Goal: Check status: Check status

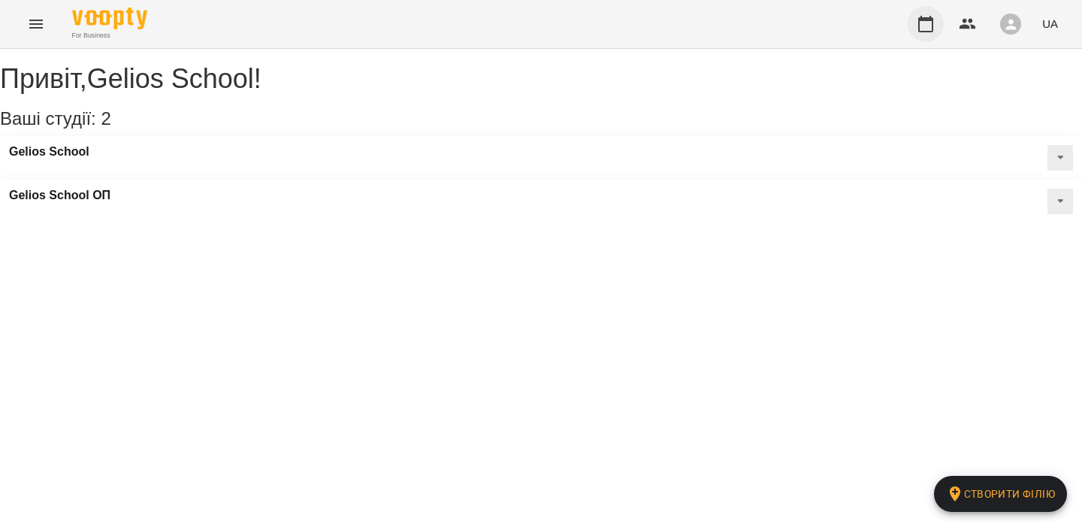
click at [928, 28] on icon "button" at bounding box center [926, 24] width 18 height 18
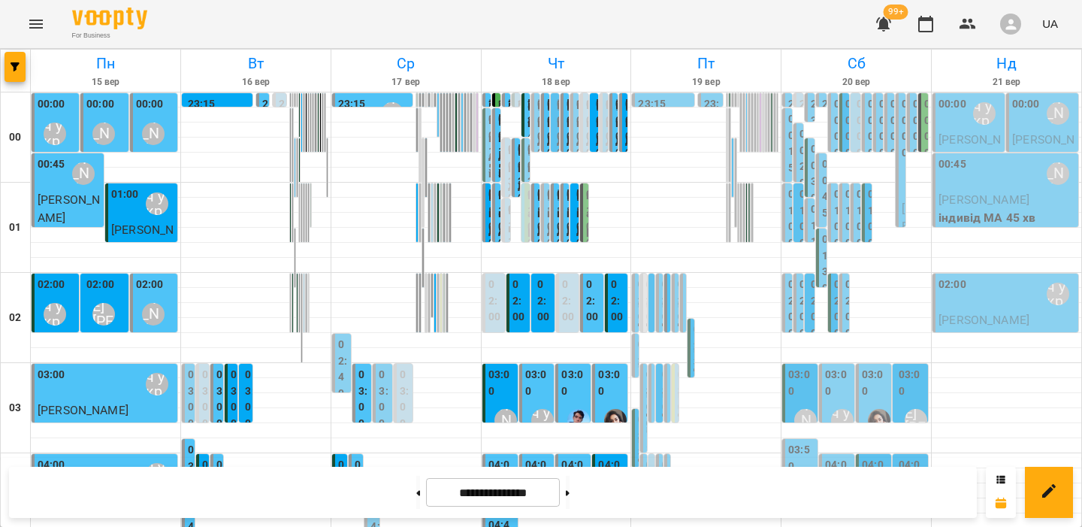
click at [659, 280] on div "02:00 [PERSON_NAME] [PERSON_NAME] індивід МА 45 хв" at bounding box center [660, 392] width 9 height 237
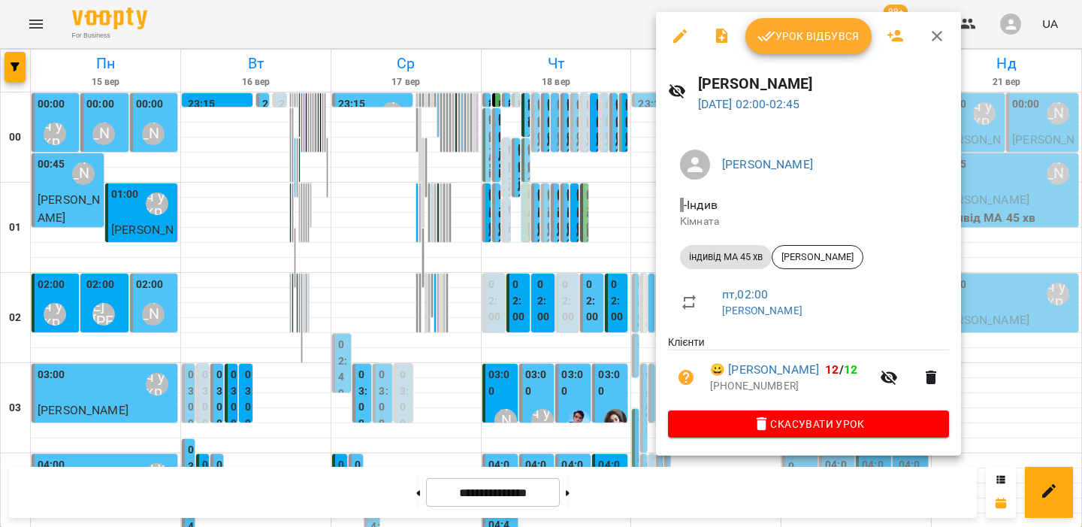
click at [588, 301] on div at bounding box center [541, 263] width 1082 height 527
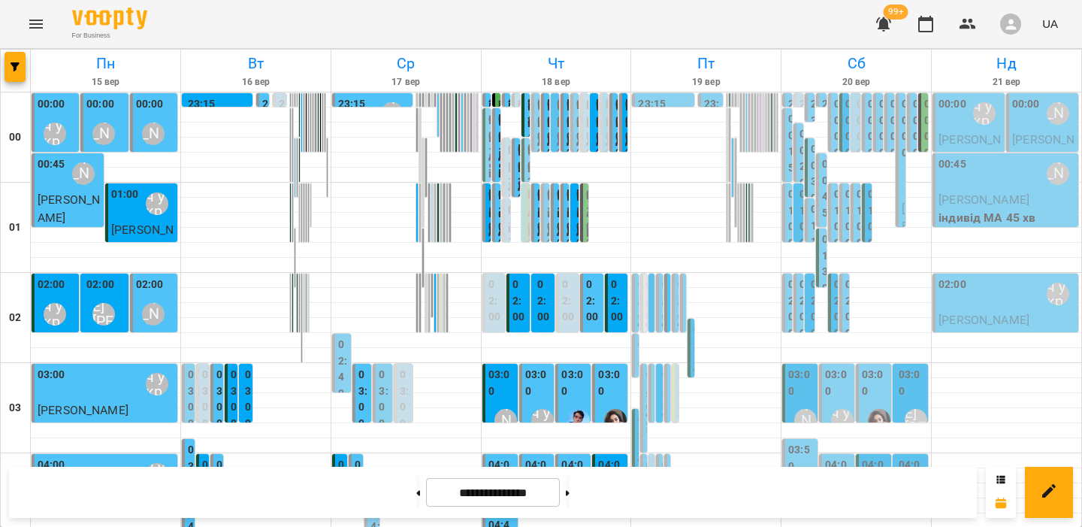
click at [810, 187] on div "00:30 [PERSON_NAME] індивід матем 45 хв" at bounding box center [810, 432] width 10 height 588
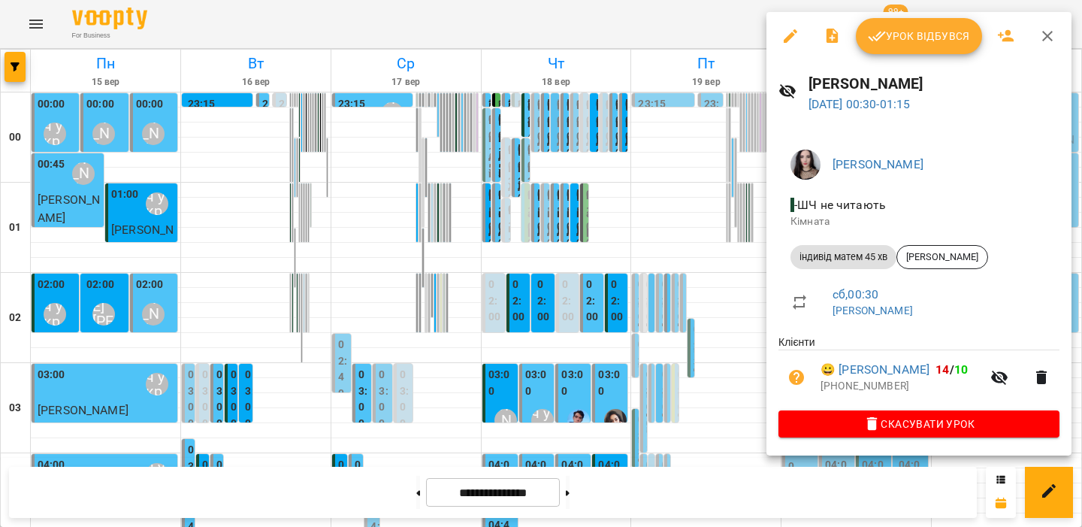
click at [733, 205] on div at bounding box center [541, 263] width 1082 height 527
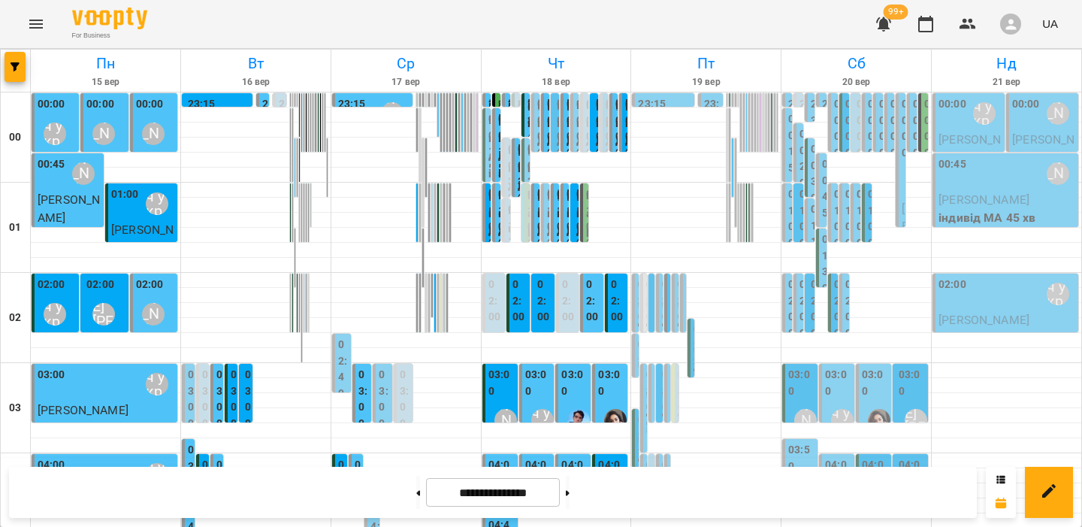
click at [887, 132] on div "00:00 [PERSON_NAME]\ ма укр\шч укр\ [URL][DOMAIN_NAME] [PERSON_NAME] індивід МА…" at bounding box center [889, 360] width 10 height 534
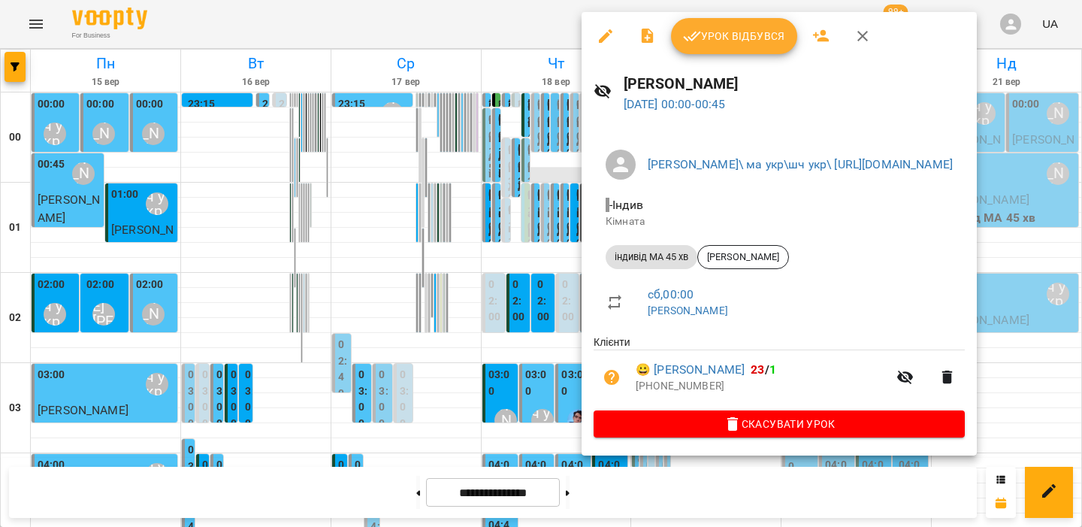
click at [562, 187] on div at bounding box center [541, 263] width 1082 height 527
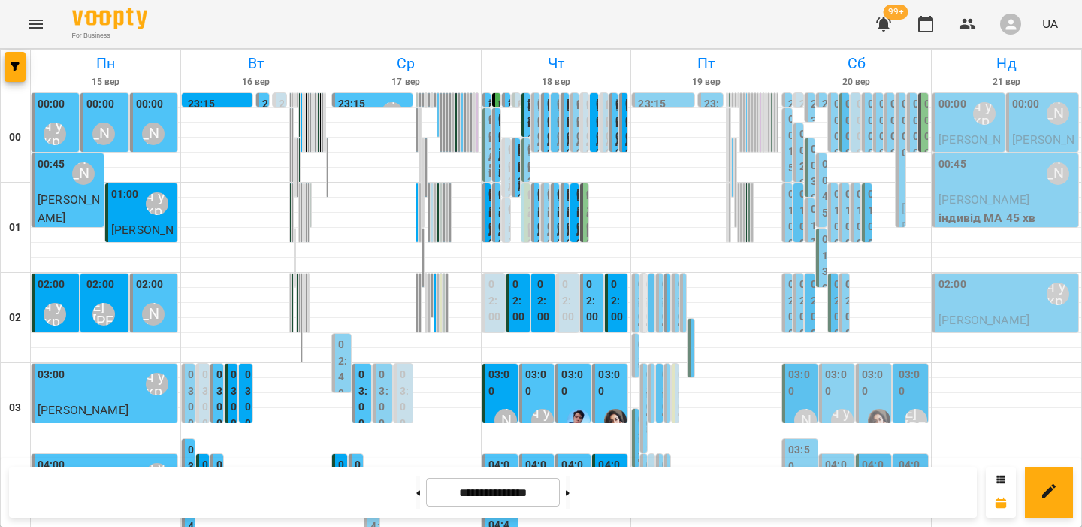
click at [853, 122] on div "00:00 [PERSON_NAME] [PERSON_NAME] 0 індивід шч 45 хв ([PERSON_NAME])" at bounding box center [856, 369] width 10 height 552
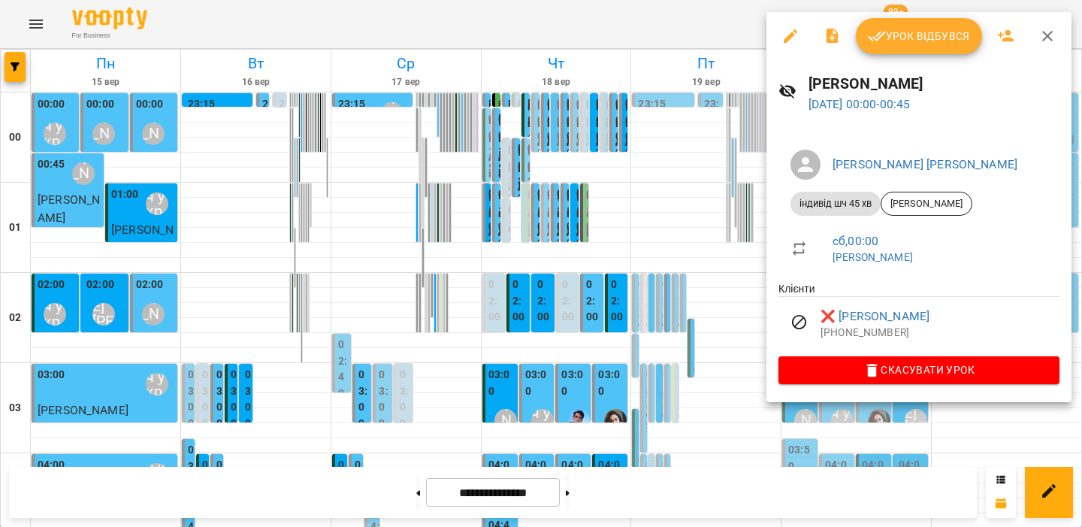
click at [667, 174] on div at bounding box center [541, 263] width 1082 height 527
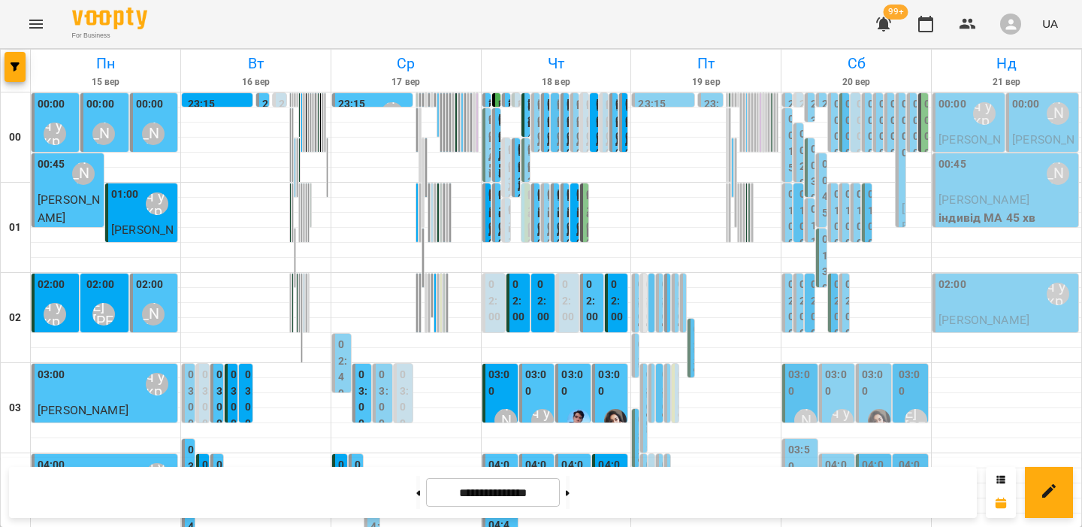
click at [960, 168] on label "00:45" at bounding box center [953, 164] width 28 height 17
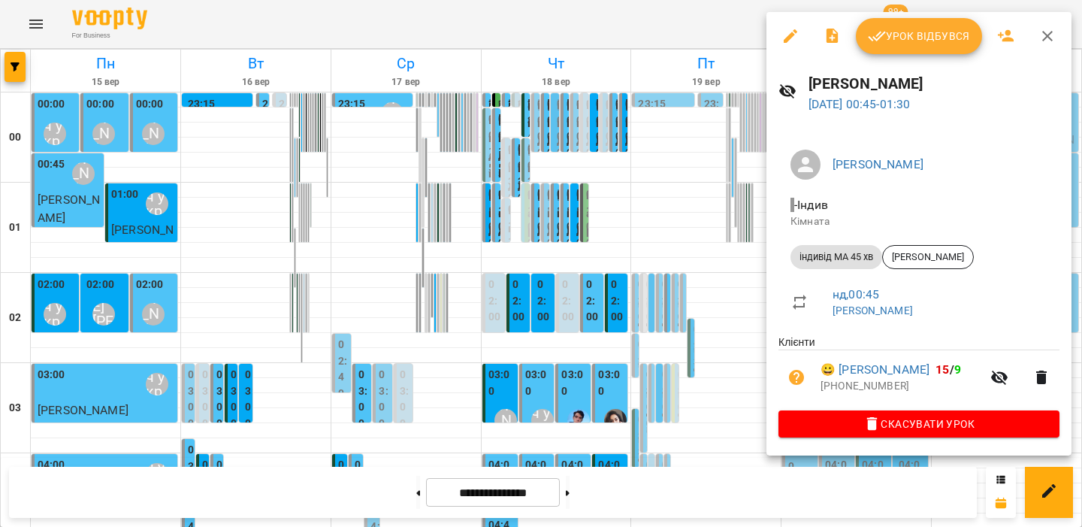
click at [728, 232] on div at bounding box center [541, 263] width 1082 height 527
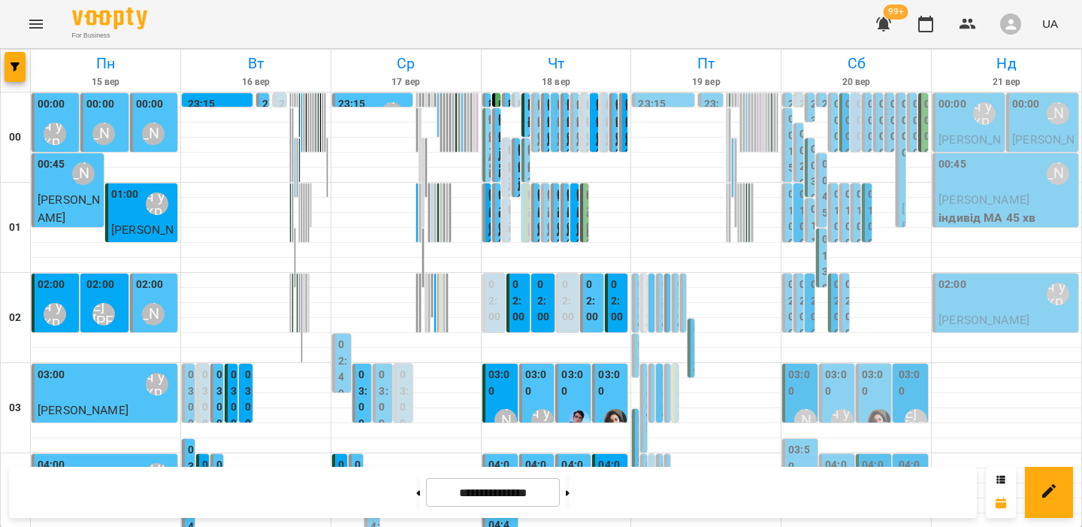
click at [983, 293] on div "02:00 [PERSON_NAME]\ ма укр\шч укр\ [URL][DOMAIN_NAME]" at bounding box center [1007, 294] width 137 height 35
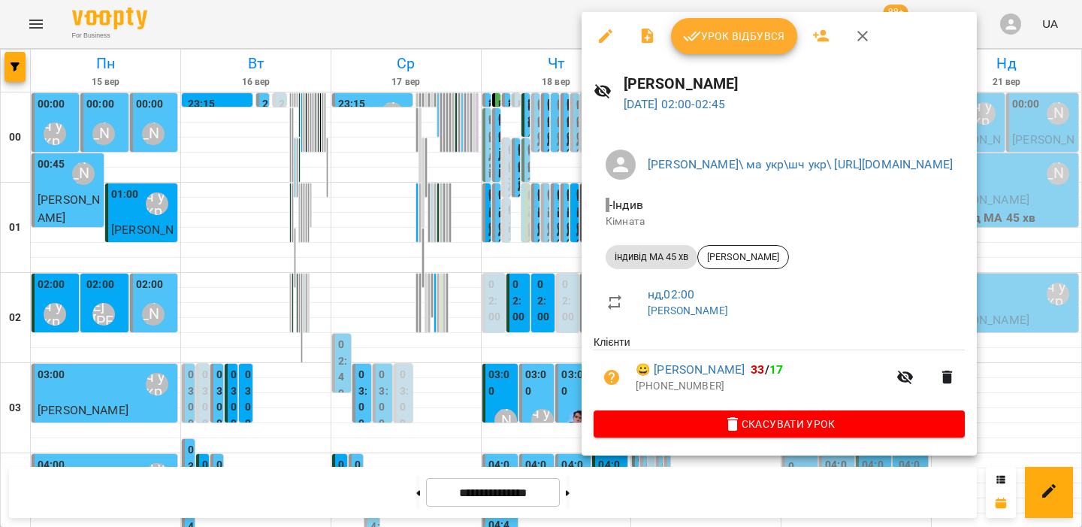
click at [497, 356] on div at bounding box center [541, 263] width 1082 height 527
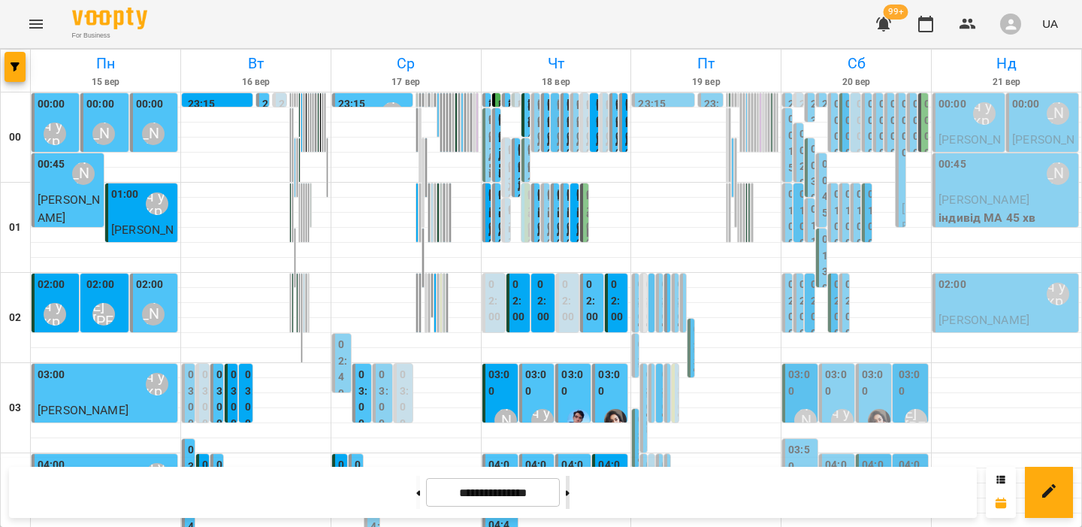
click at [570, 503] on button at bounding box center [568, 492] width 4 height 33
type input "**********"
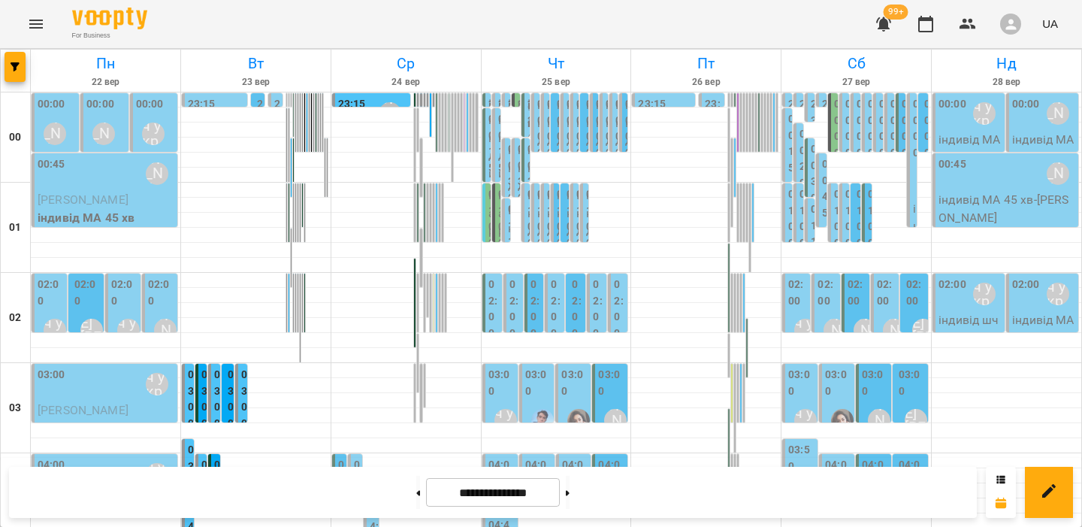
click at [168, 295] on label "02:00" at bounding box center [161, 293] width 26 height 32
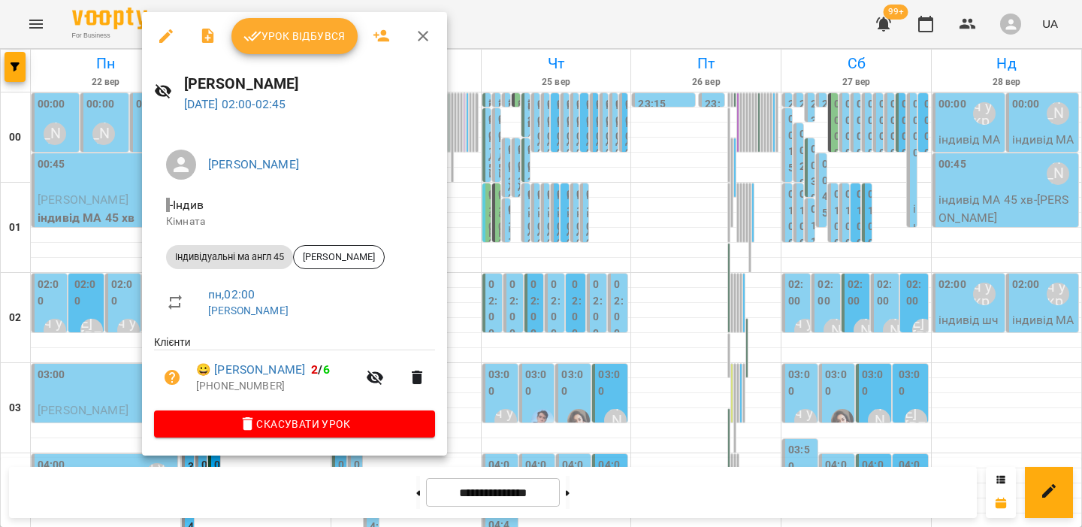
drag, startPoint x: 594, startPoint y: 277, endPoint x: 233, endPoint y: 277, distance: 361.5
click at [594, 277] on div at bounding box center [541, 263] width 1082 height 527
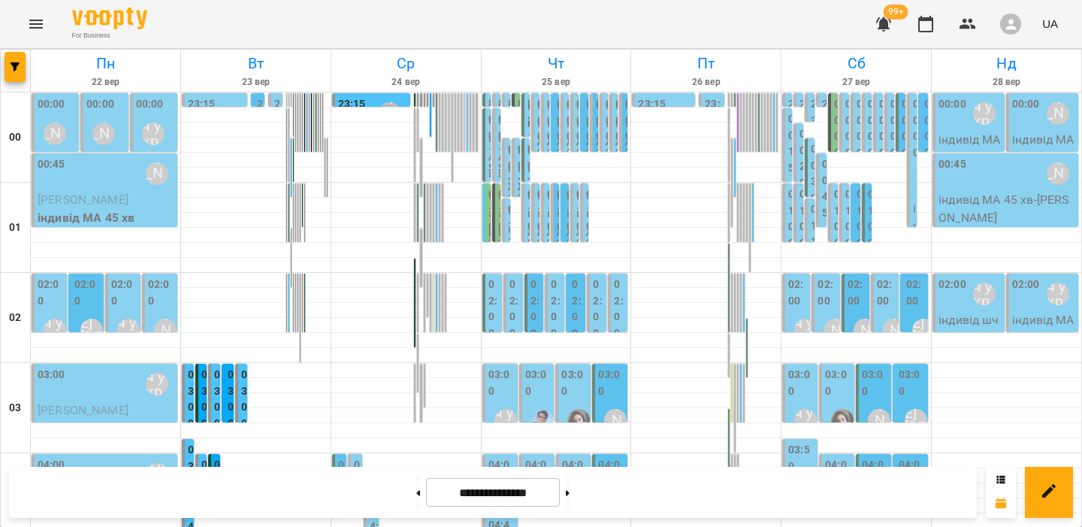
click at [128, 198] on span "[PERSON_NAME]" at bounding box center [83, 199] width 91 height 14
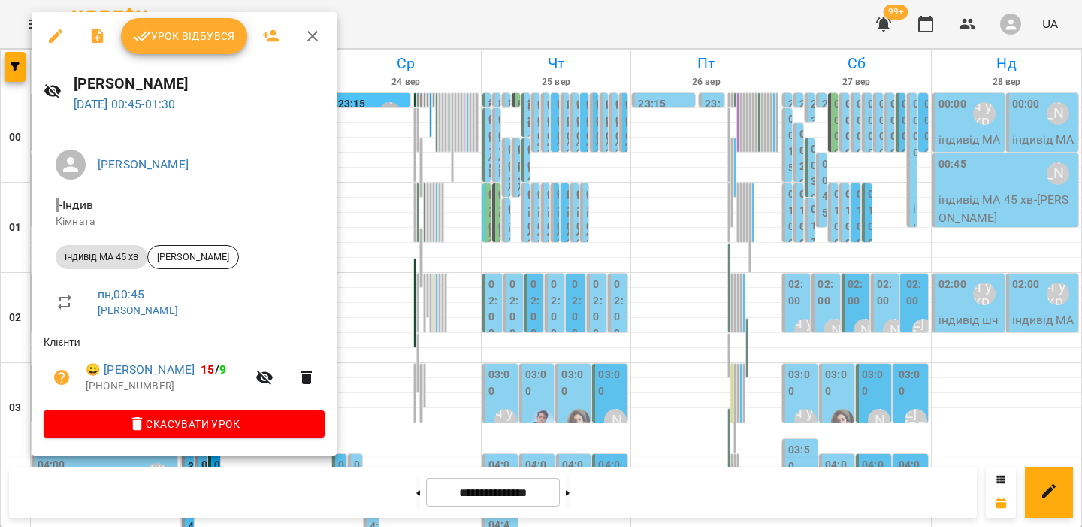
click at [485, 210] on div at bounding box center [541, 263] width 1082 height 527
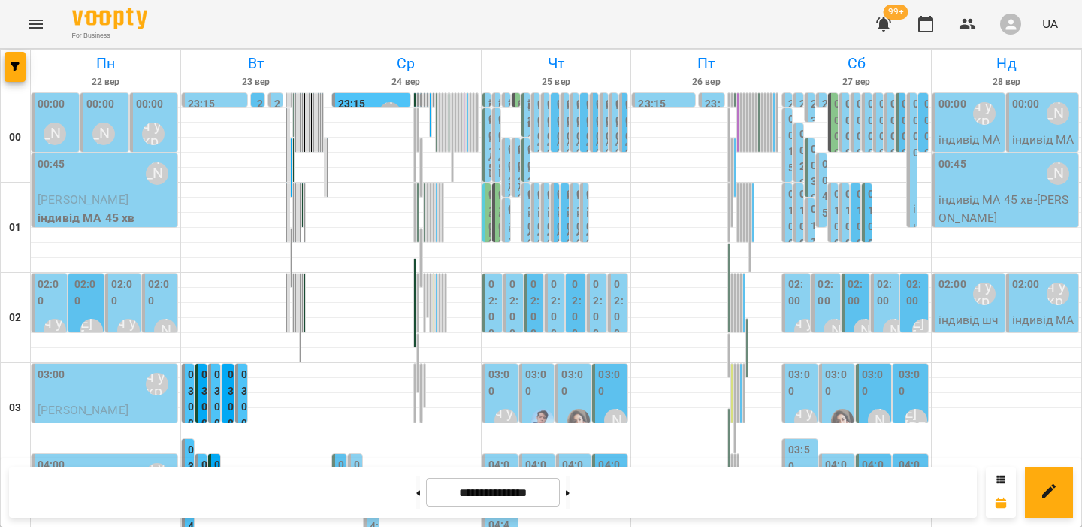
click at [171, 107] on div "00:00 [PERSON_NAME]\ ма укр\шч укр\ [URL][DOMAIN_NAME]" at bounding box center [155, 123] width 38 height 55
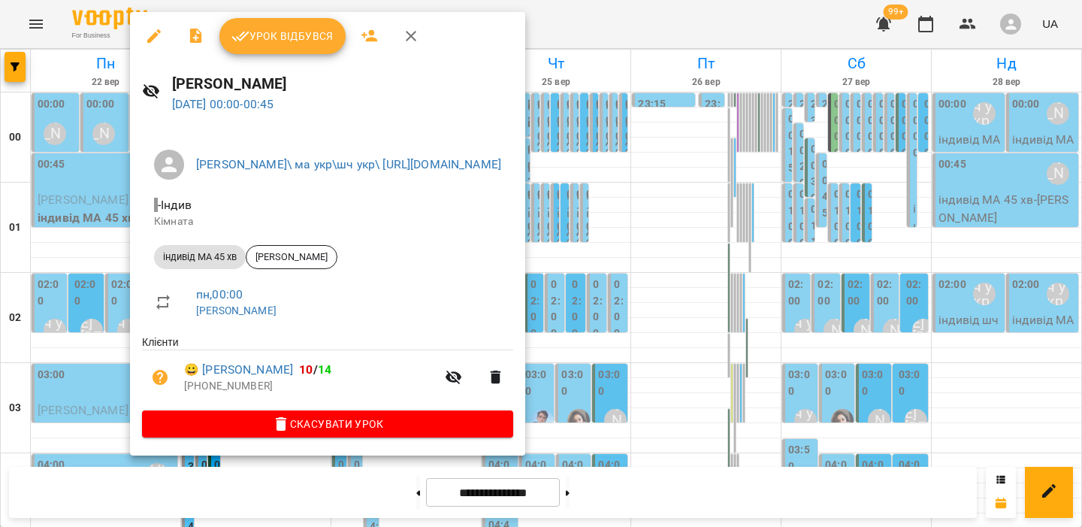
click at [643, 234] on div at bounding box center [541, 263] width 1082 height 527
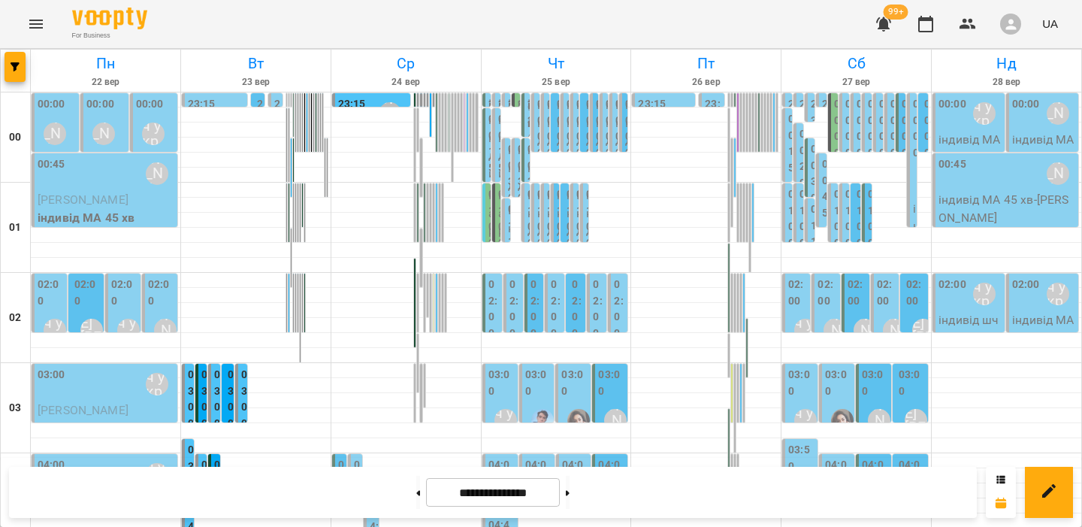
click at [361, 101] on label "23:15" at bounding box center [352, 104] width 28 height 17
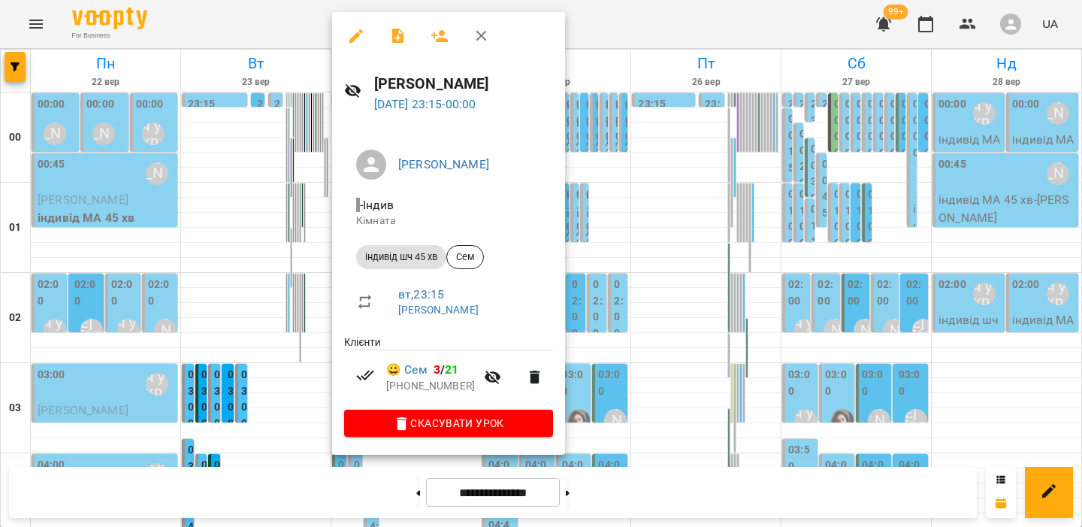
click at [282, 211] on div at bounding box center [541, 263] width 1082 height 527
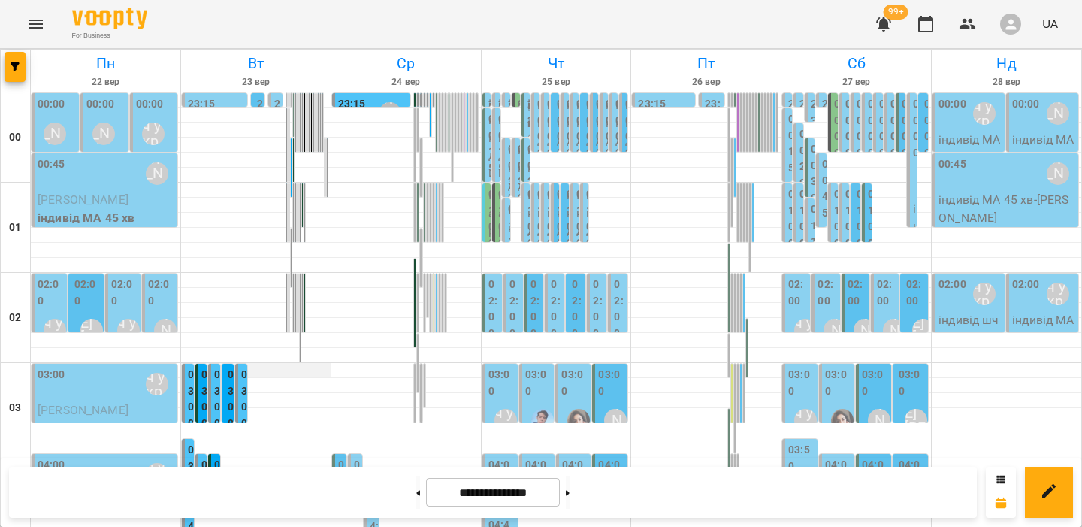
scroll to position [299, 0]
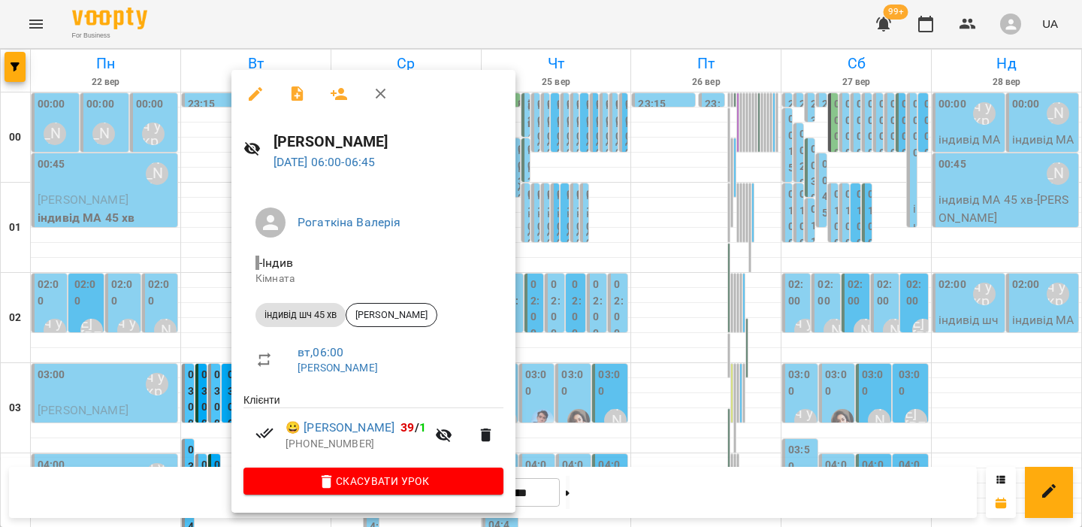
click at [130, 319] on div at bounding box center [541, 263] width 1082 height 527
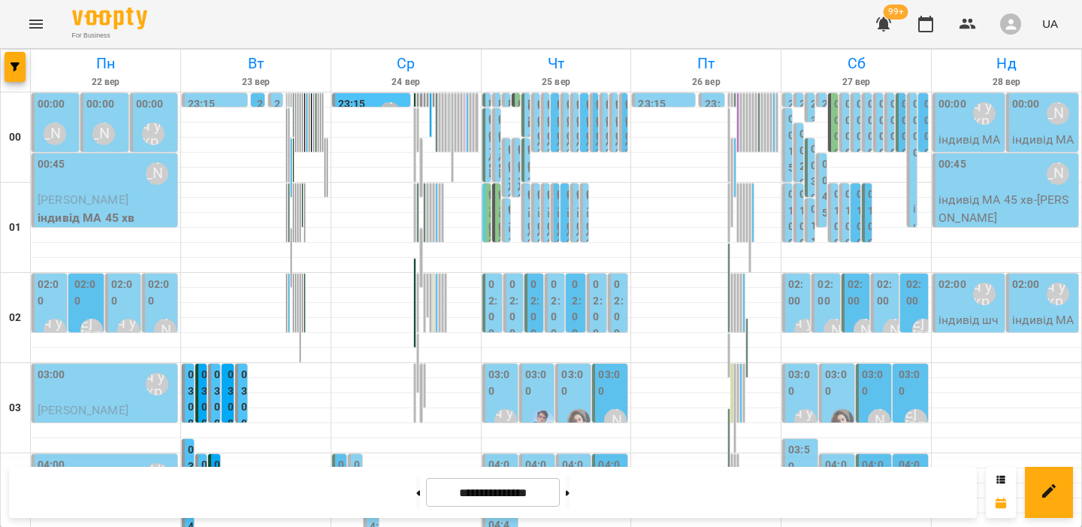
click at [215, 457] on label "04:00" at bounding box center [218, 489] width 9 height 65
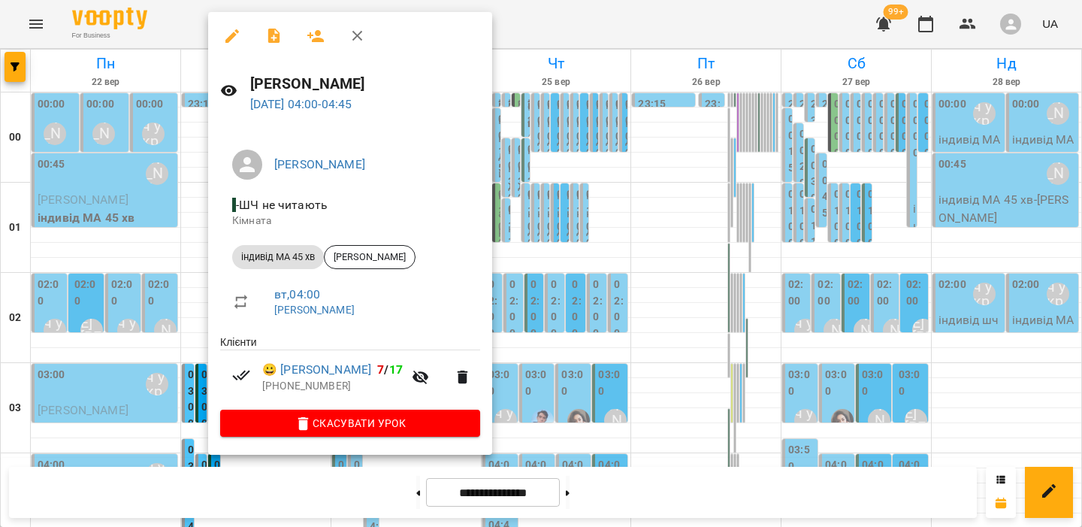
click at [145, 225] on div at bounding box center [541, 263] width 1082 height 527
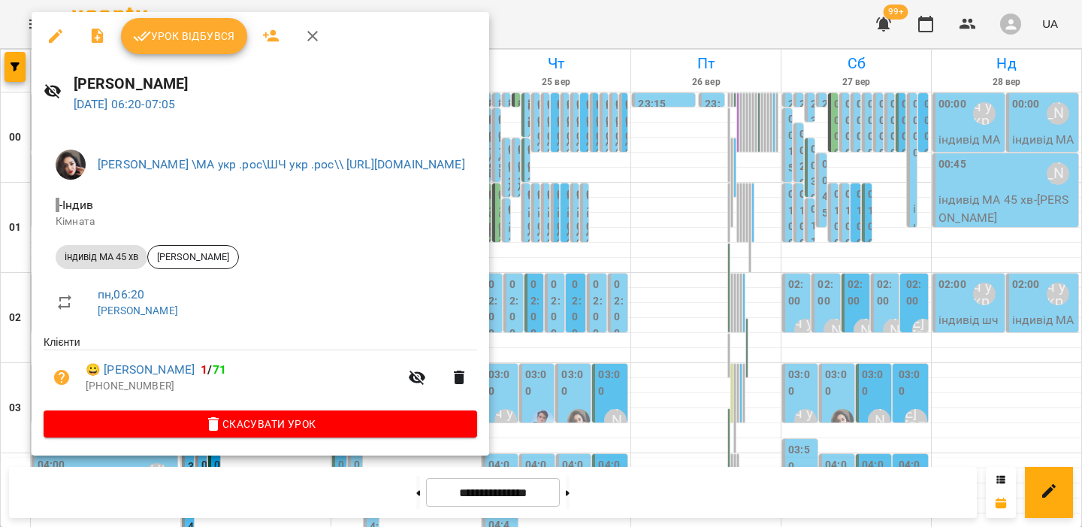
click at [290, 486] on div at bounding box center [541, 263] width 1082 height 527
